Goal: Task Accomplishment & Management: Complete application form

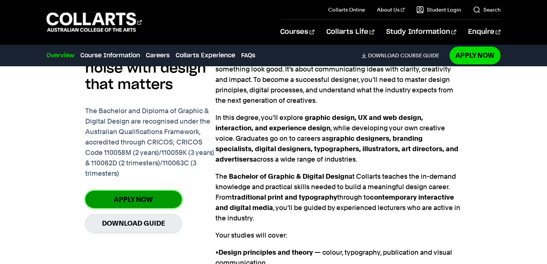
click at [152, 191] on link "Apply Now" at bounding box center [133, 200] width 97 height 18
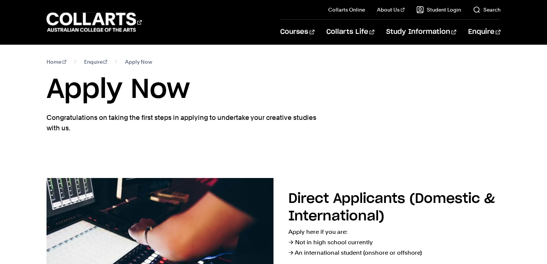
scroll to position [90, 0]
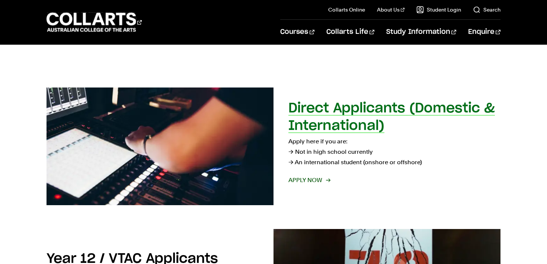
click at [304, 183] on span "Apply now" at bounding box center [309, 180] width 41 height 10
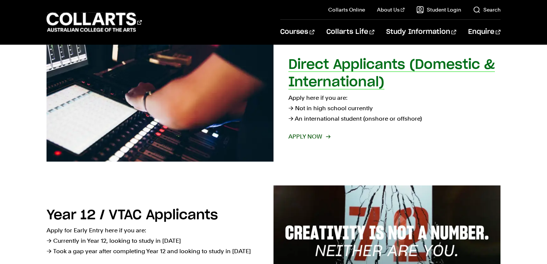
scroll to position [216, 0]
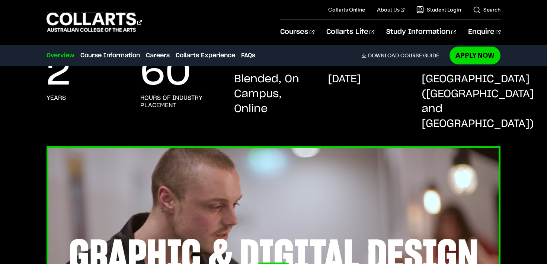
scroll to position [198, 0]
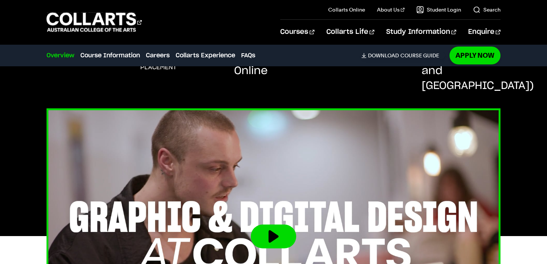
click at [238, 203] on img at bounding box center [274, 236] width 500 height 281
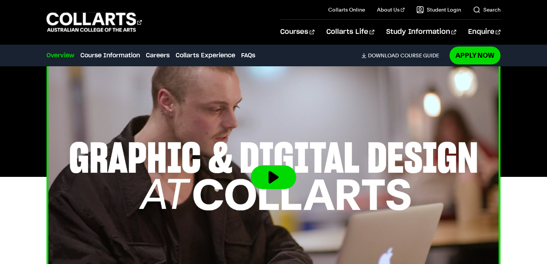
scroll to position [296, 0]
click at [267, 166] on button at bounding box center [273, 178] width 45 height 24
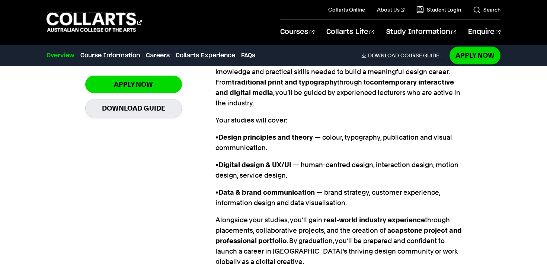
scroll to position [709, 0]
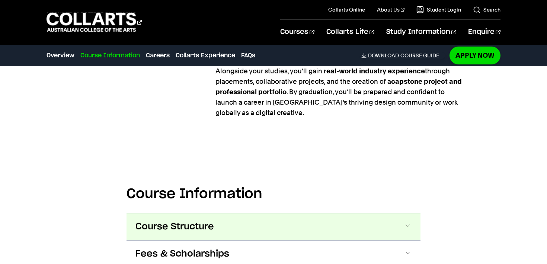
click at [367, 218] on button "Course Structure" at bounding box center [274, 226] width 294 height 27
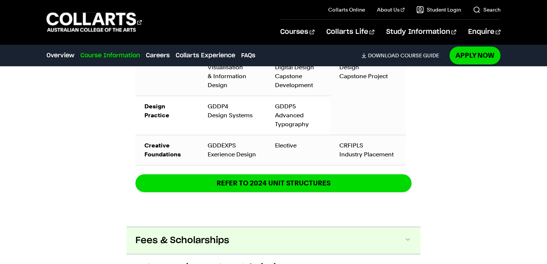
click at [358, 227] on button "Fees & Scholarships" at bounding box center [274, 240] width 294 height 27
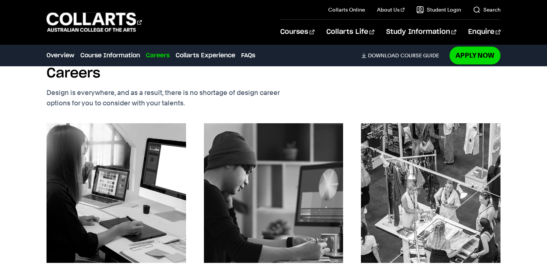
scroll to position [2137, 0]
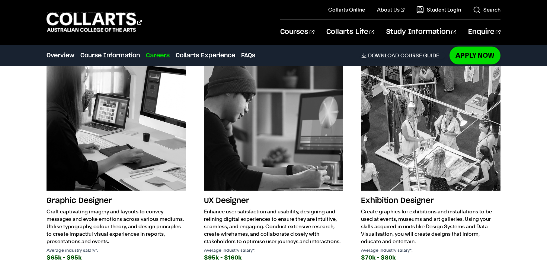
click at [95, 194] on h3 "Graphic Designer" at bounding box center [117, 201] width 140 height 14
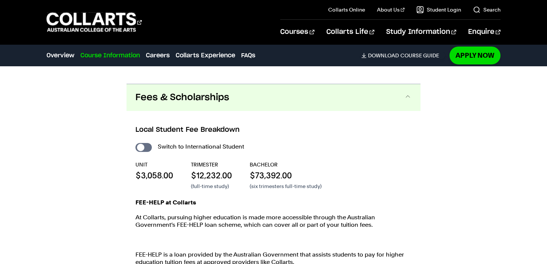
scroll to position [1481, 0]
